Goal: Task Accomplishment & Management: Use online tool/utility

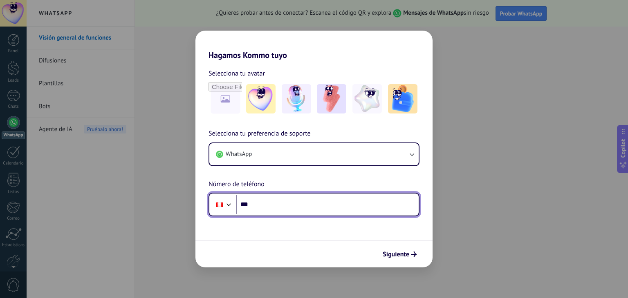
click at [258, 205] on input "***" at bounding box center [327, 204] width 182 height 19
type input "**********"
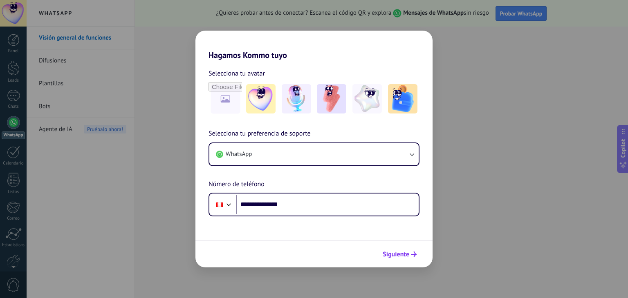
click at [414, 254] on icon "submit" at bounding box center [414, 255] width 6 height 6
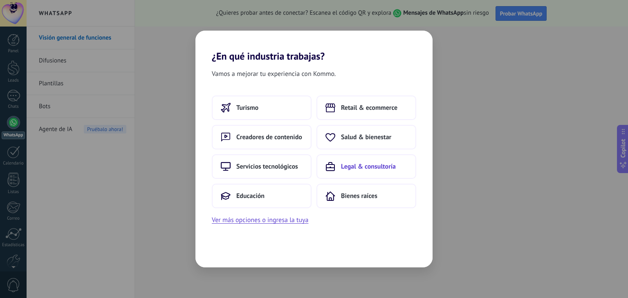
click at [369, 169] on span "Legal & consultoría" at bounding box center [368, 167] width 55 height 8
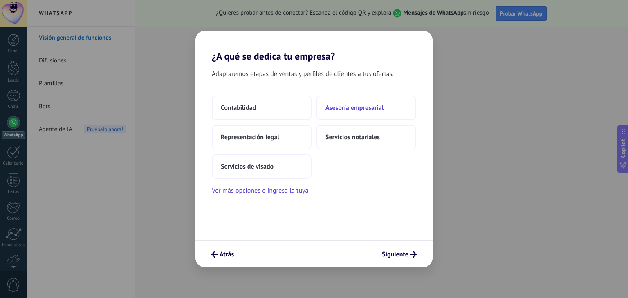
click at [368, 110] on span "Asesoría empresarial" at bounding box center [354, 108] width 58 height 8
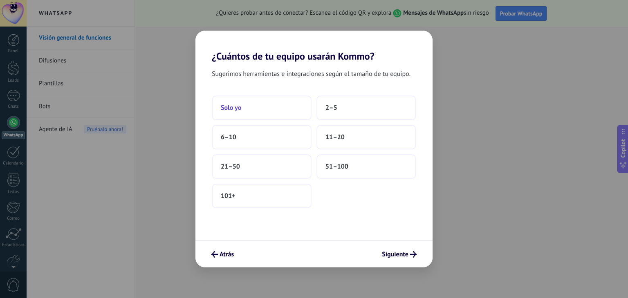
click at [240, 107] on span "Solo yo" at bounding box center [231, 108] width 20 height 8
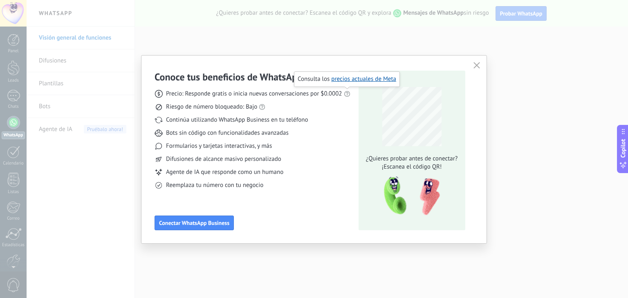
click at [371, 83] on span "Consulta los precios actuales de Meta" at bounding box center [347, 79] width 99 height 8
click at [371, 80] on link "precios actuales de Meta" at bounding box center [363, 79] width 65 height 8
click at [272, 92] on link "las reglas de WhatsApp" at bounding box center [272, 92] width 61 height 8
click at [202, 222] on span "Conectar WhatsApp Business" at bounding box center [194, 223] width 70 height 6
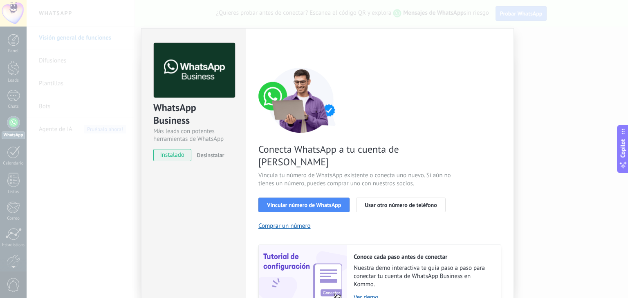
scroll to position [35, 0]
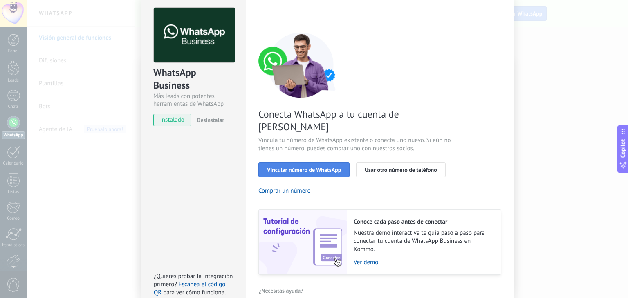
click at [307, 167] on span "Vincular número de WhatsApp" at bounding box center [304, 170] width 74 height 6
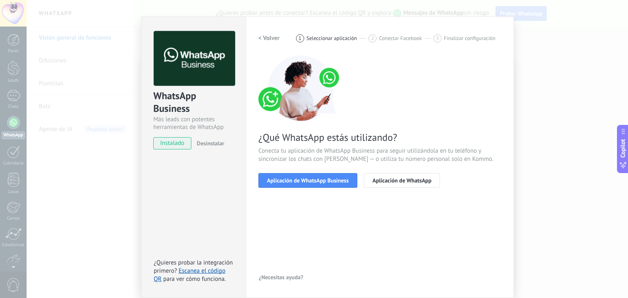
scroll to position [11, 0]
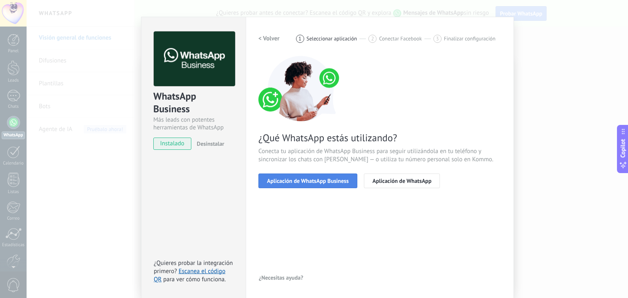
click at [318, 175] on button "Aplicación de WhatsApp Business" at bounding box center [307, 181] width 99 height 15
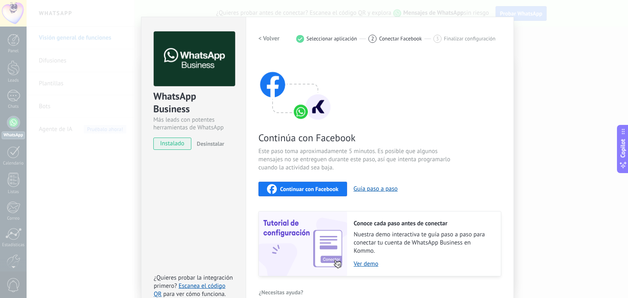
scroll to position [26, 0]
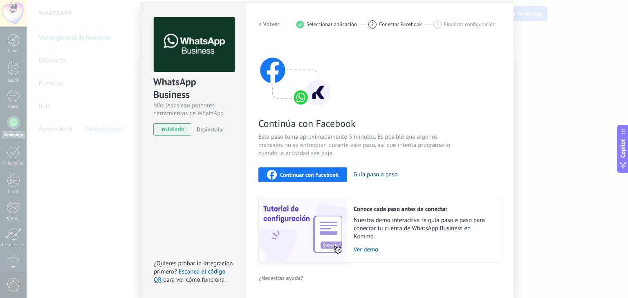
click at [375, 176] on button "Guía paso a paso" at bounding box center [376, 175] width 44 height 8
click at [268, 22] on h2 "< Volver" at bounding box center [268, 24] width 21 height 8
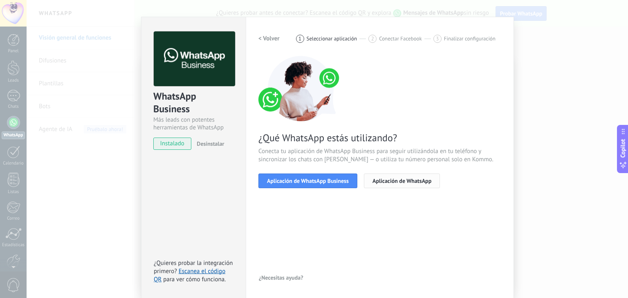
click at [409, 180] on span "Aplicación de WhatsApp" at bounding box center [402, 181] width 59 height 6
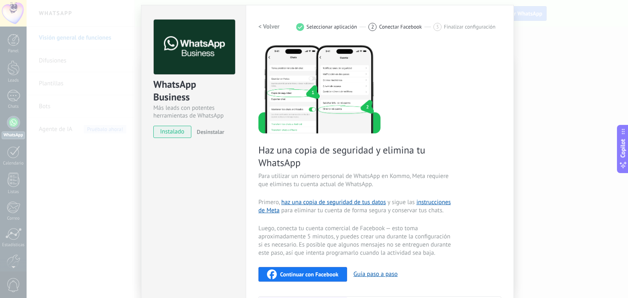
scroll to position [0, 0]
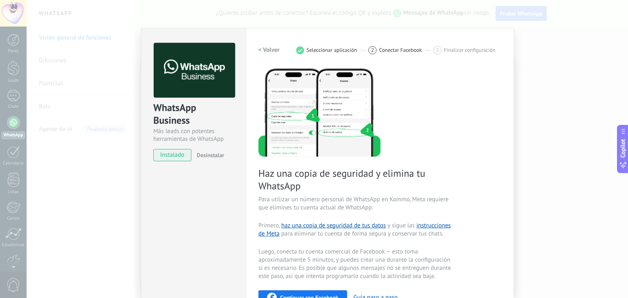
click at [333, 51] on span "Seleccionar aplicación" at bounding box center [332, 50] width 51 height 6
click at [273, 51] on h2 "< Volver" at bounding box center [268, 50] width 21 height 8
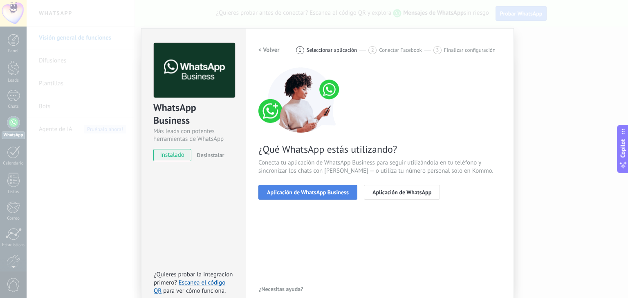
click at [308, 192] on span "Aplicación de WhatsApp Business" at bounding box center [308, 193] width 82 height 6
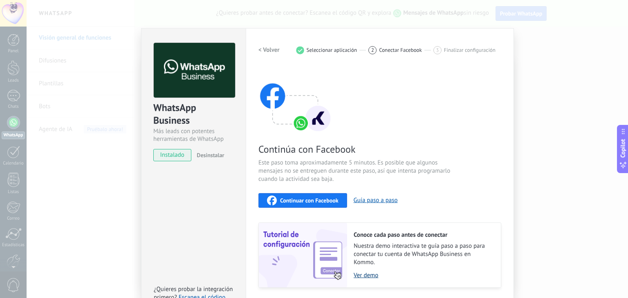
click at [369, 276] on link "Ver demo" at bounding box center [423, 276] width 139 height 8
